Goal: Information Seeking & Learning: Learn about a topic

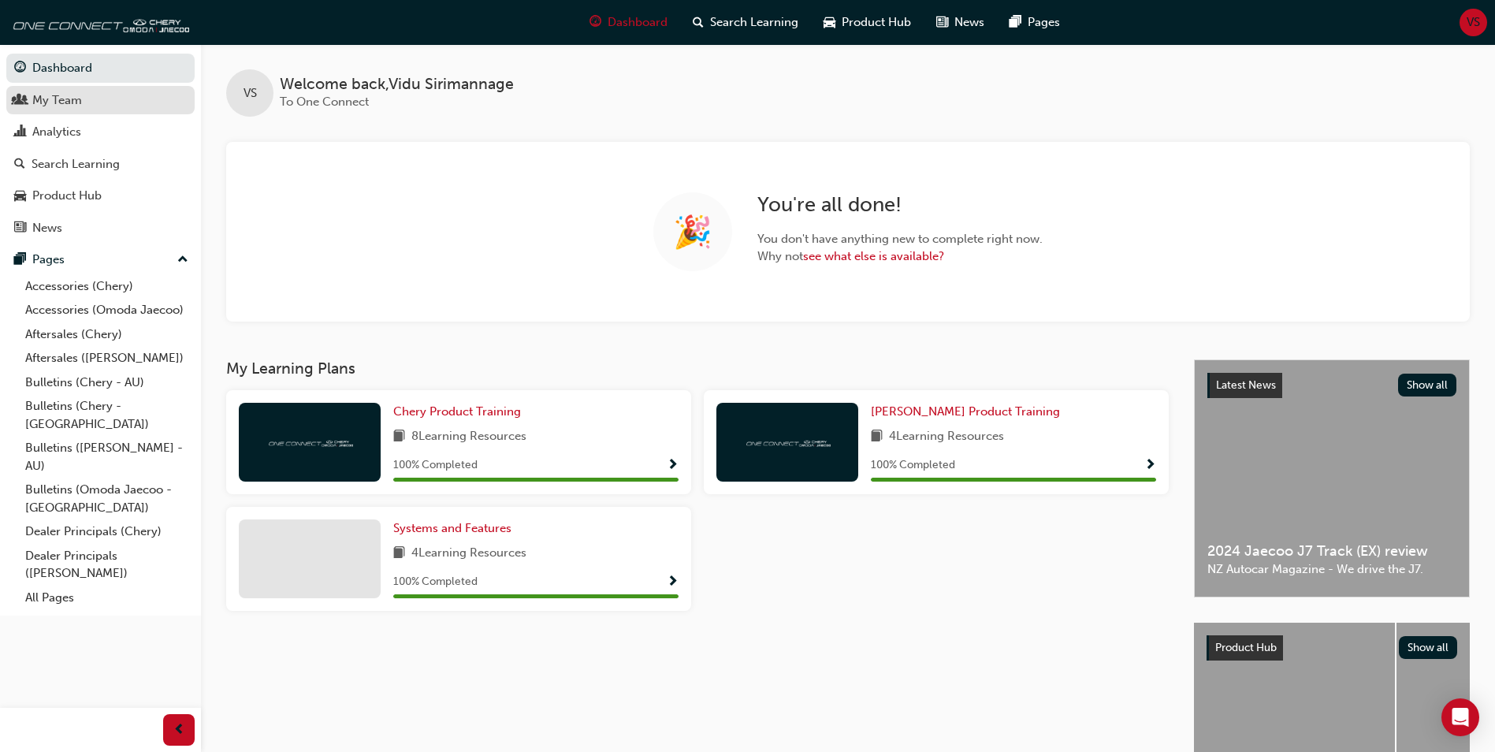
click at [50, 96] on div "My Team" at bounding box center [57, 100] width 50 height 18
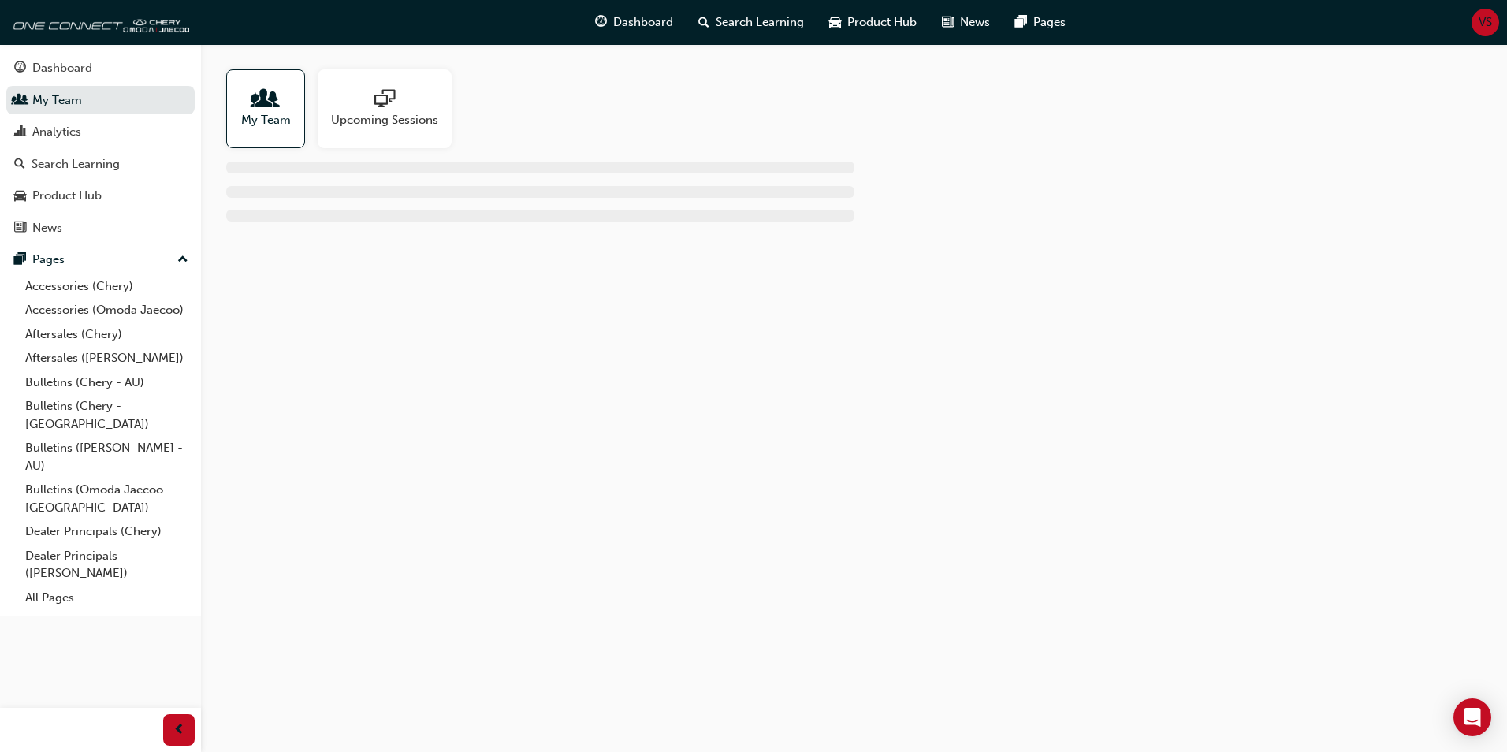
click at [262, 120] on span "My Team" at bounding box center [266, 120] width 50 height 18
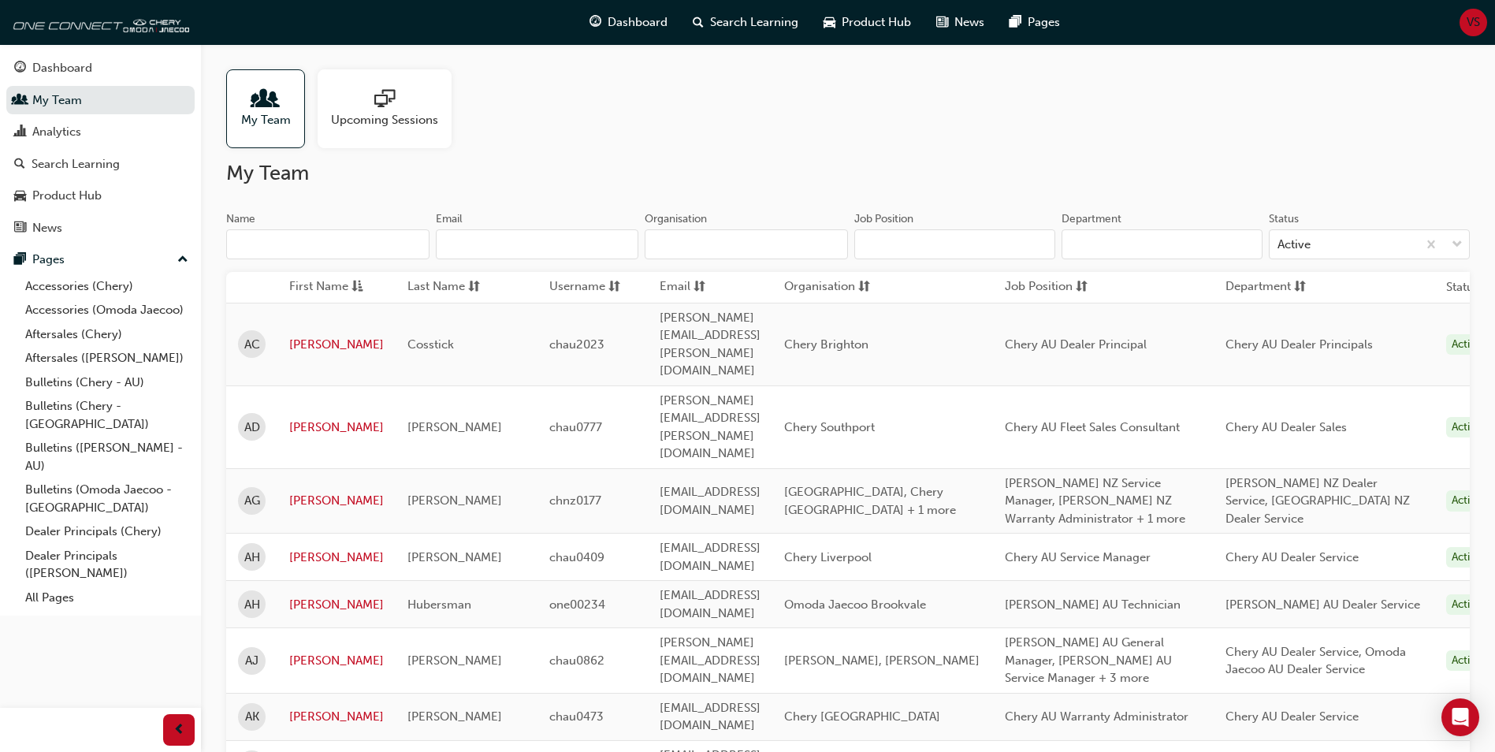
click at [731, 252] on input "Organisation" at bounding box center [746, 244] width 203 height 30
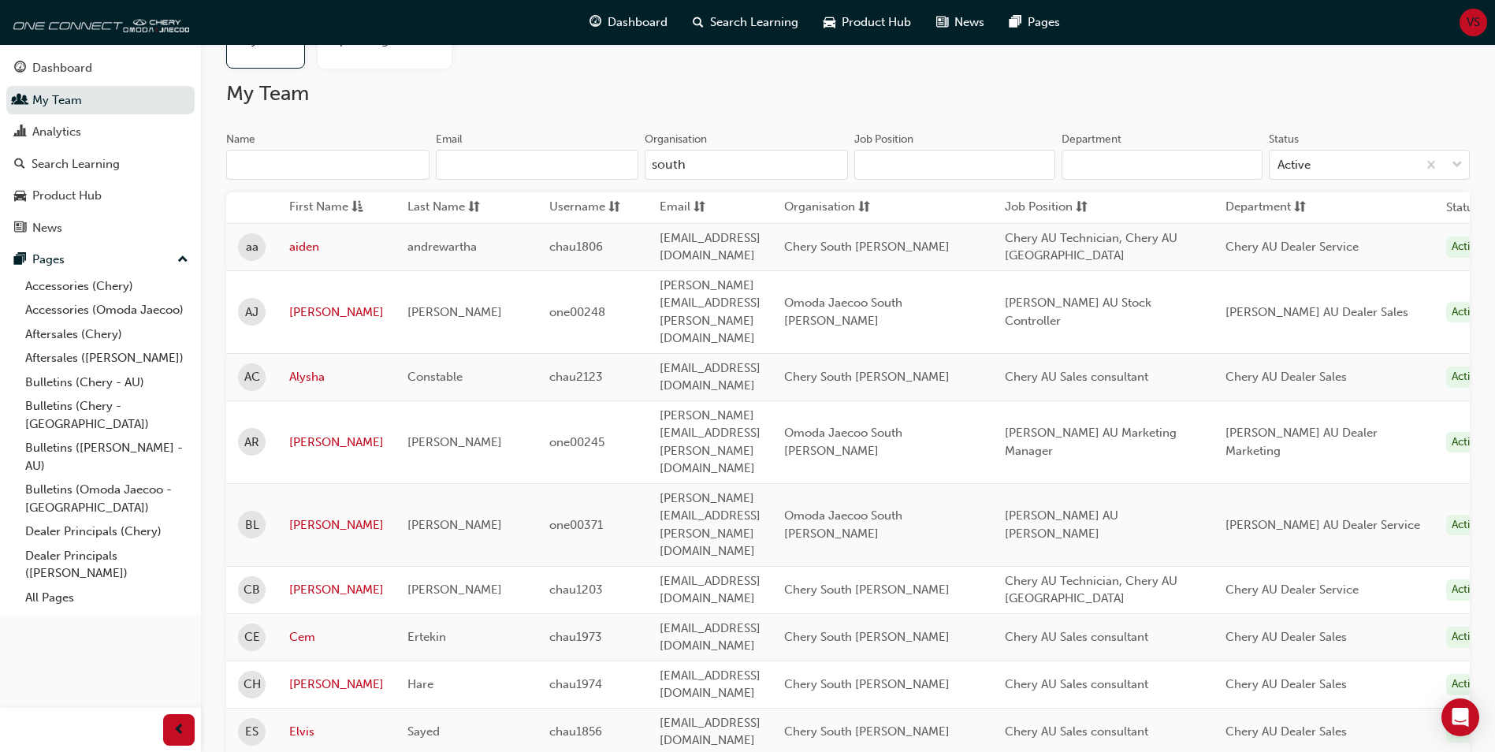
scroll to position [79, 0]
type input "south"
click at [304, 247] on link "aiden" at bounding box center [336, 248] width 95 height 18
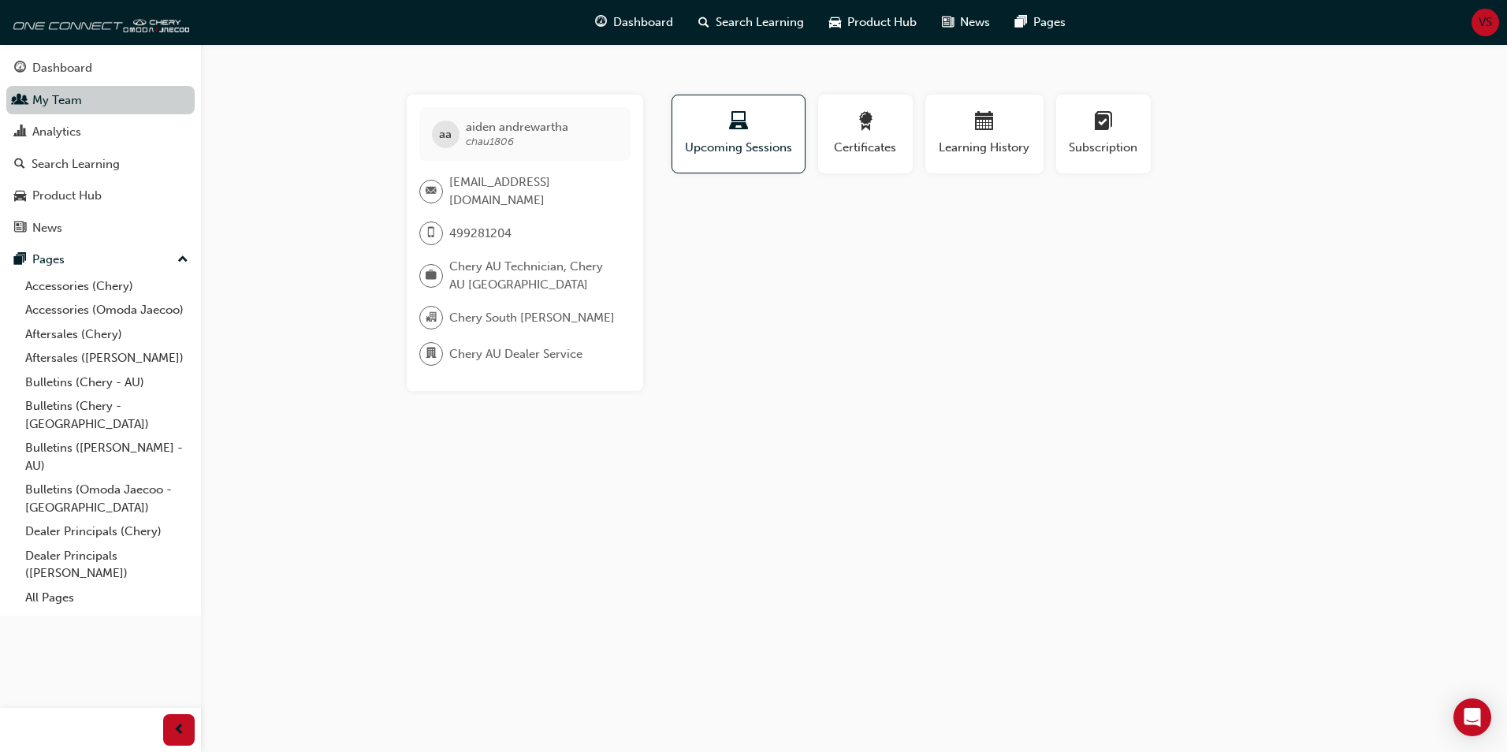
click at [79, 101] on link "My Team" at bounding box center [100, 100] width 188 height 29
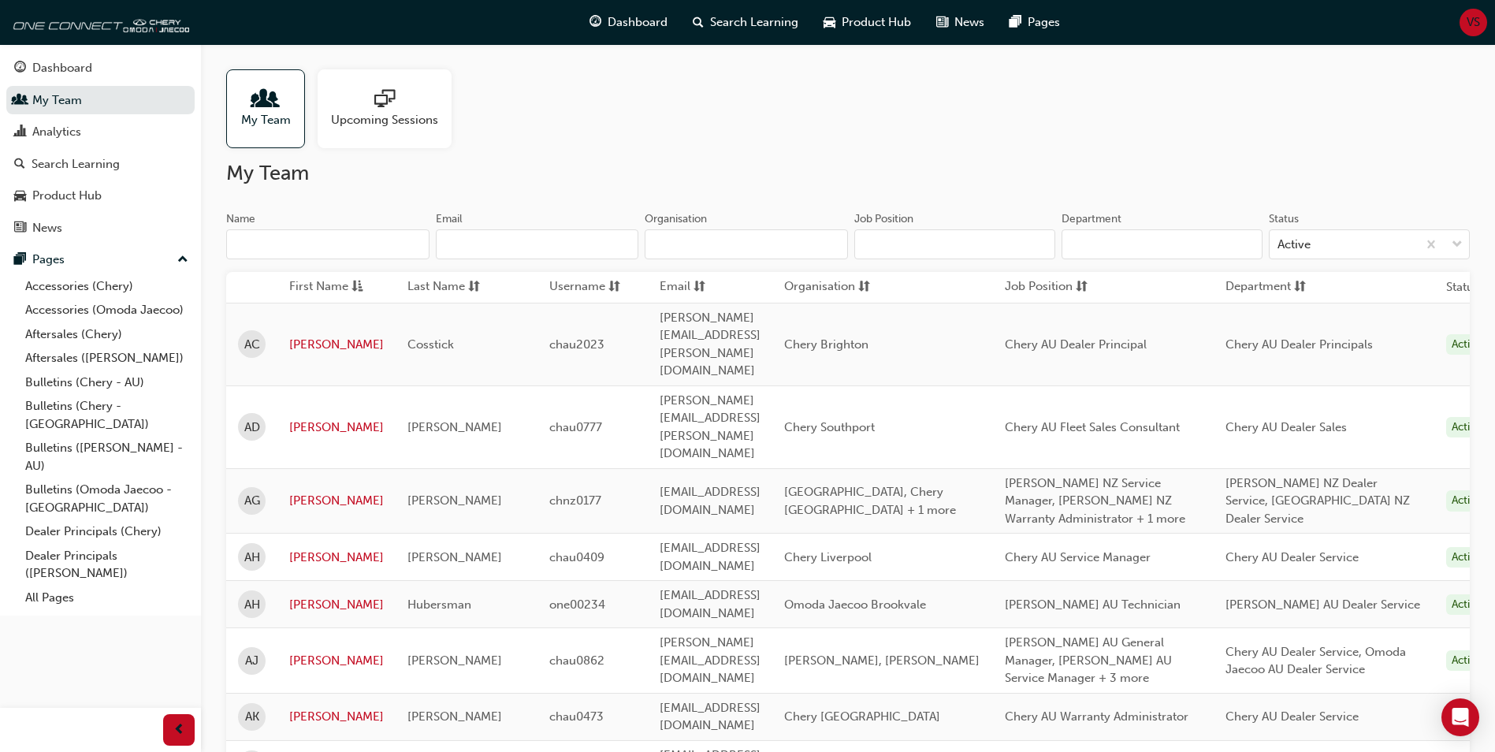
click at [675, 249] on input "Organisation" at bounding box center [746, 244] width 203 height 30
click at [694, 245] on input "Organisation" at bounding box center [746, 244] width 203 height 30
click at [296, 250] on input "Name" at bounding box center [327, 244] width 203 height 30
click at [762, 258] on input "Organisation" at bounding box center [746, 244] width 203 height 30
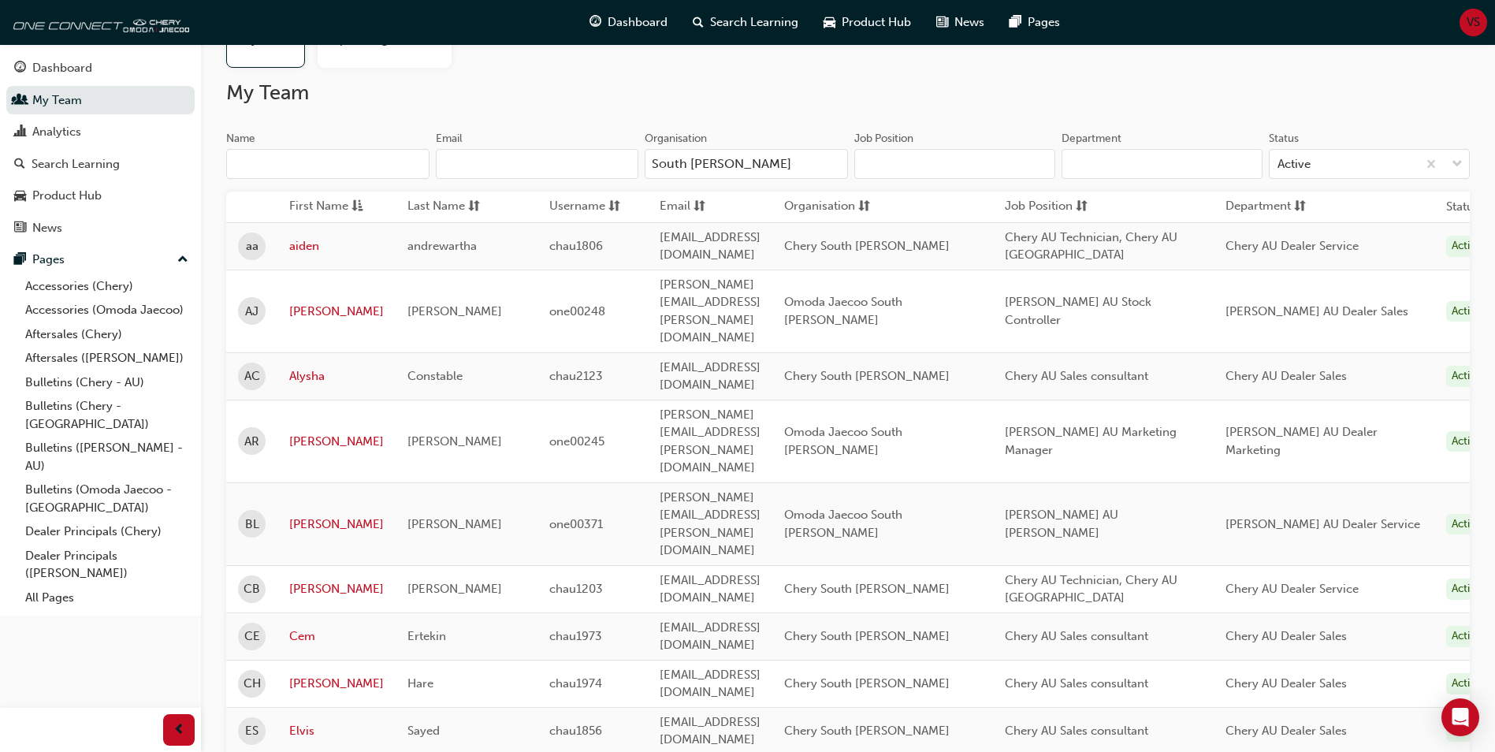
scroll to position [76, 0]
type input "South [PERSON_NAME]"
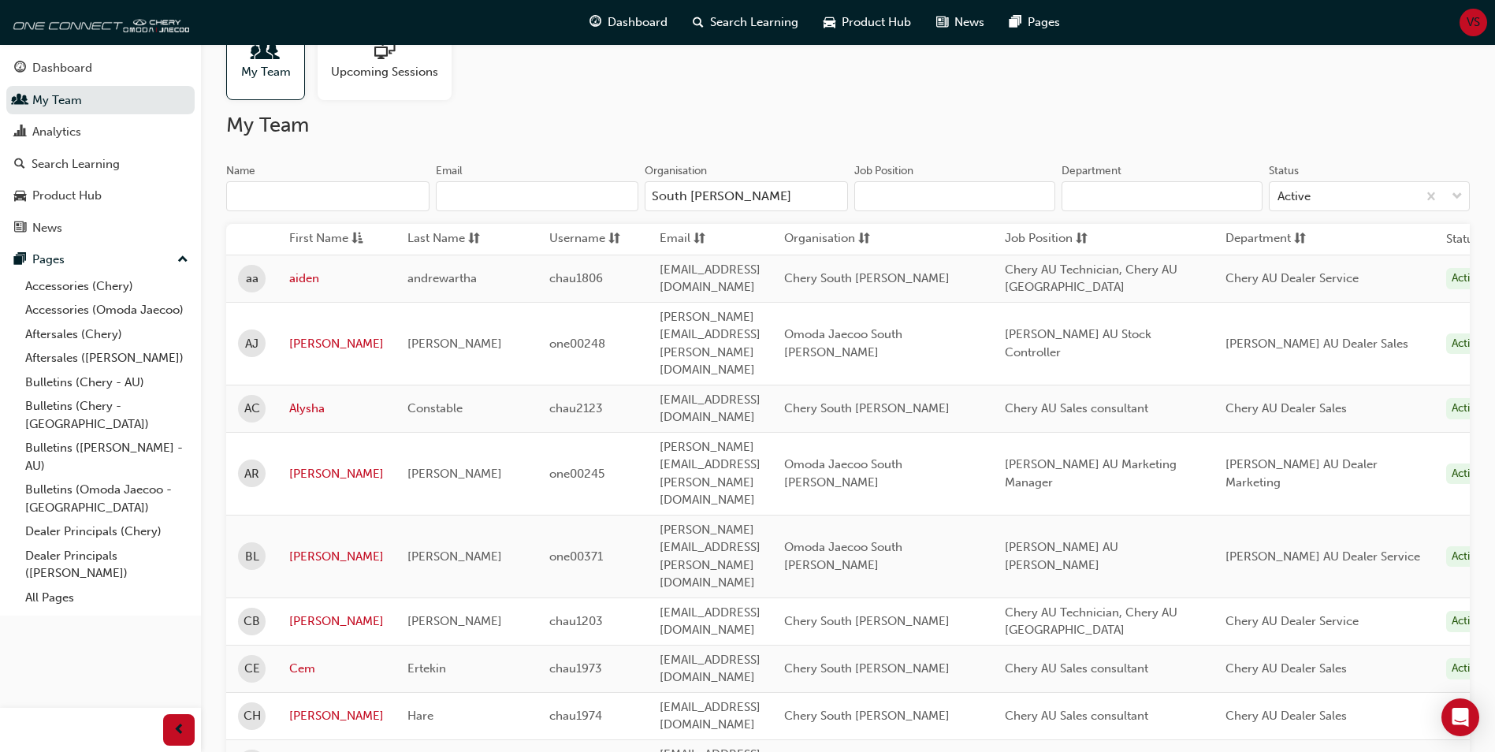
scroll to position [9, 0]
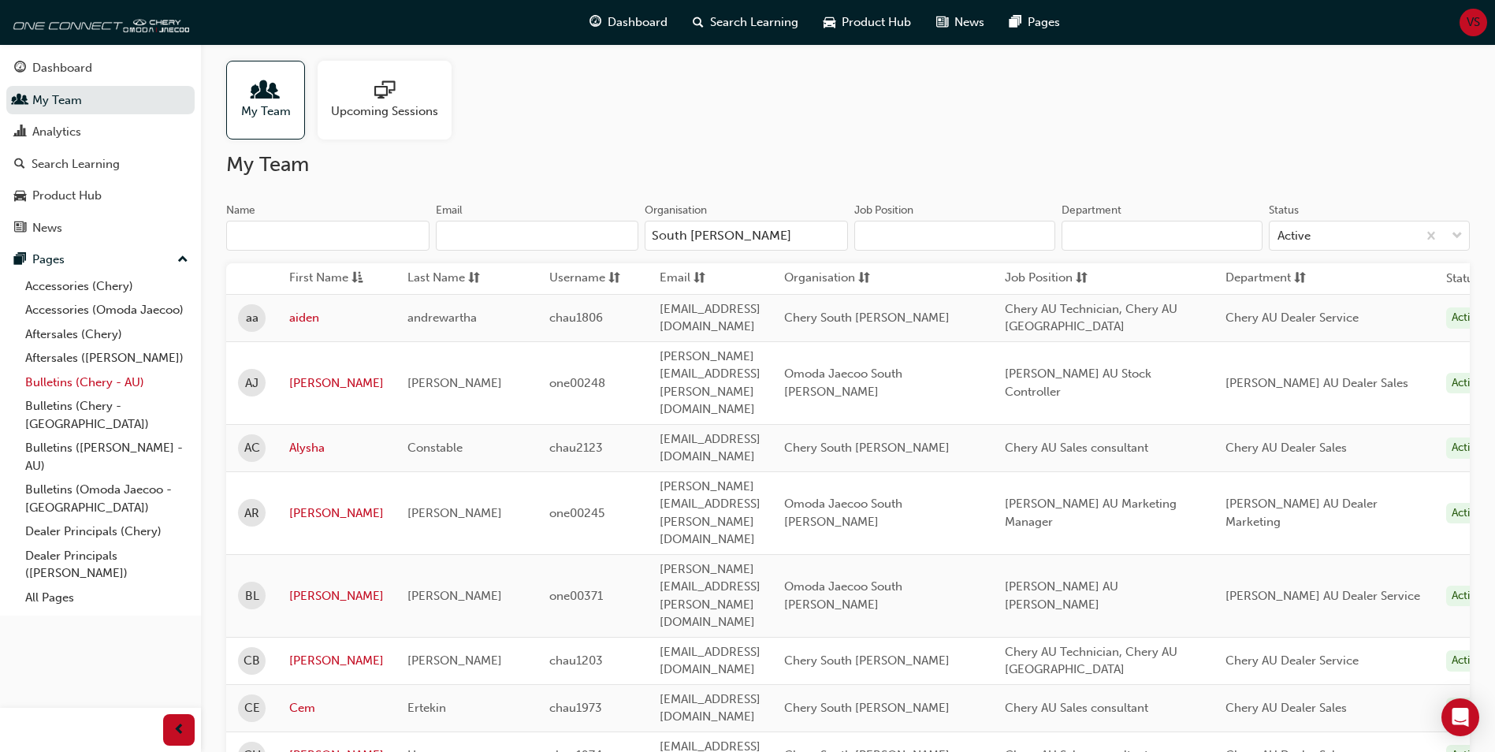
click at [55, 388] on link "Bulletins (Chery - AU)" at bounding box center [107, 382] width 176 height 24
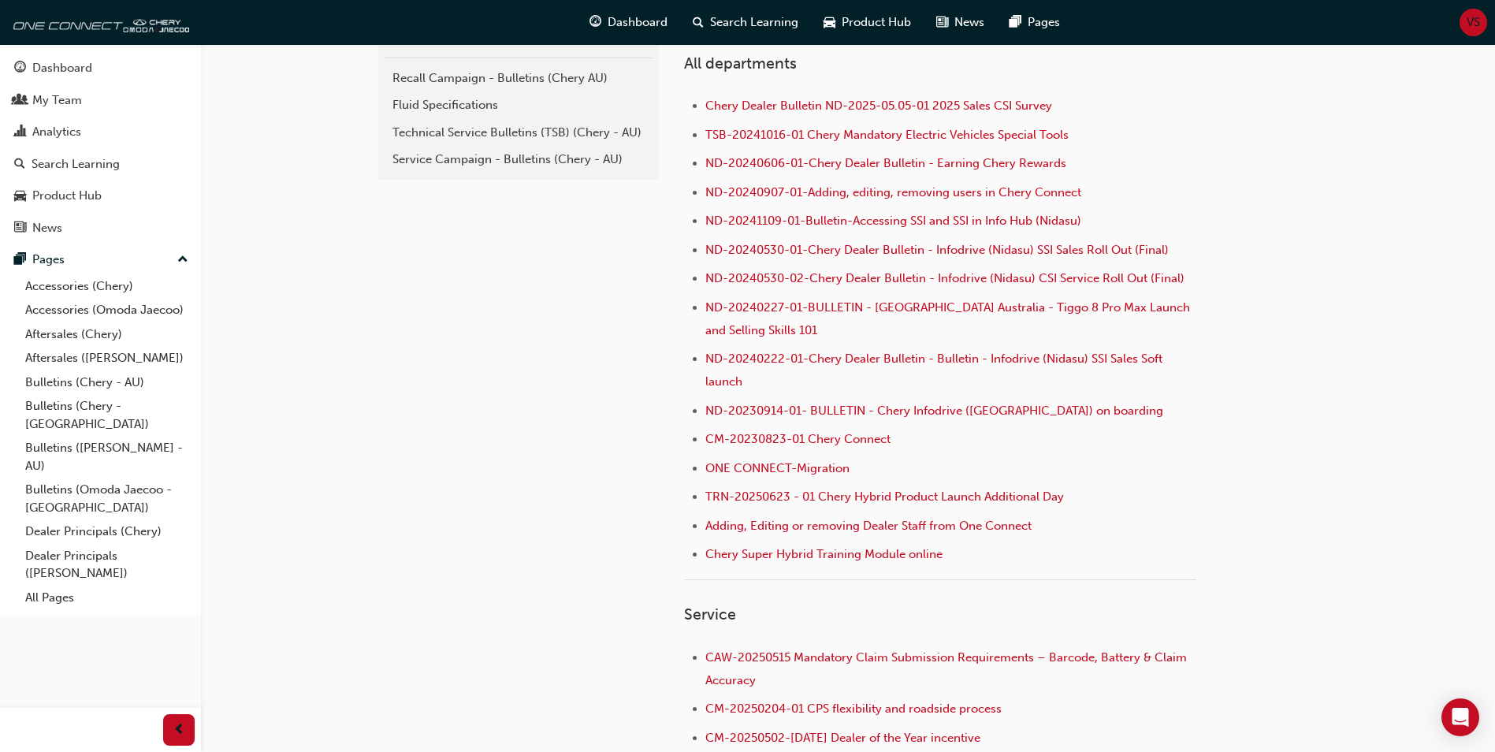
scroll to position [394, 0]
click at [448, 151] on div "Service Campaign - Bulletins (Chery - AU)" at bounding box center [519, 158] width 252 height 18
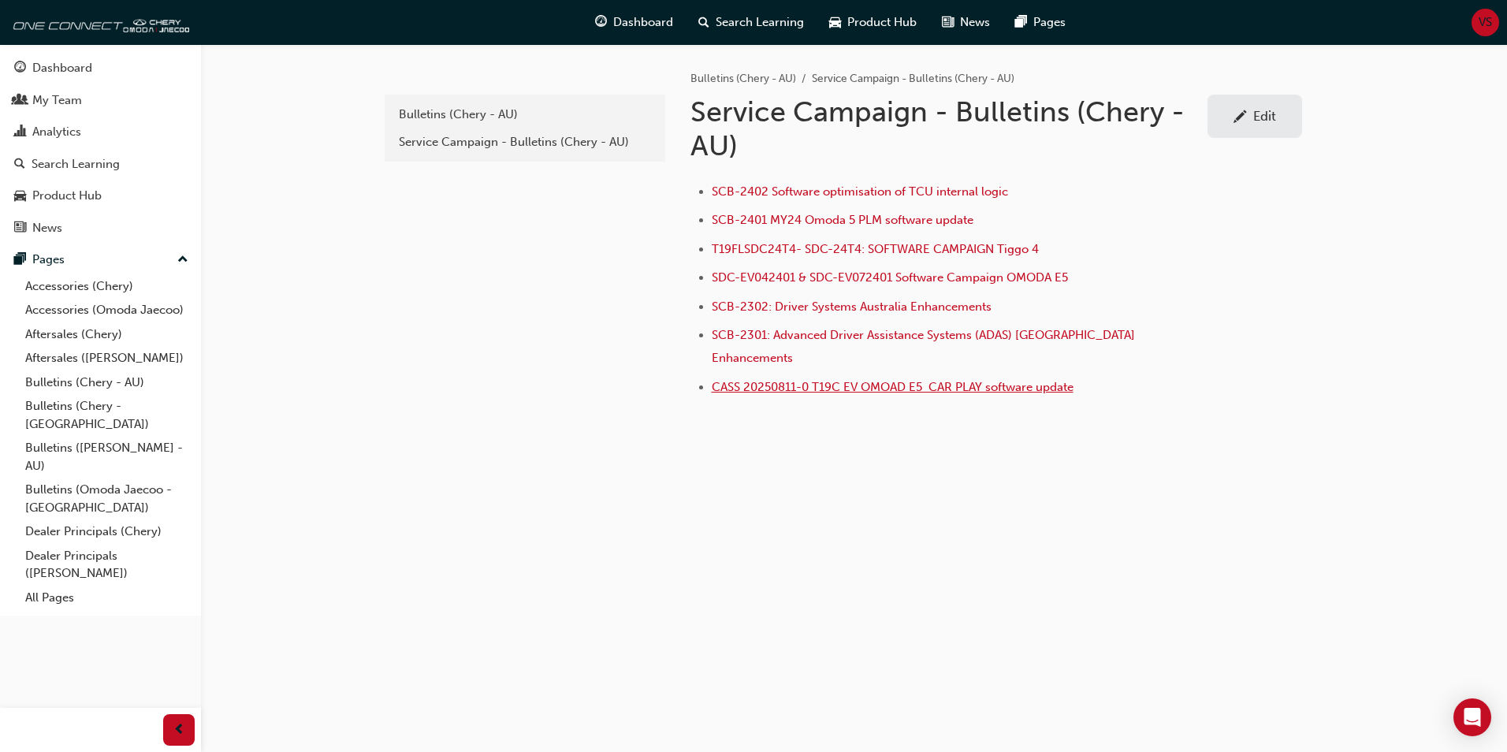
click at [862, 380] on span "CASS 20250811-0 T19C EV OMOAD E5 CAR PLAY software update" at bounding box center [893, 387] width 362 height 14
